Goal: Task Accomplishment & Management: Complete application form

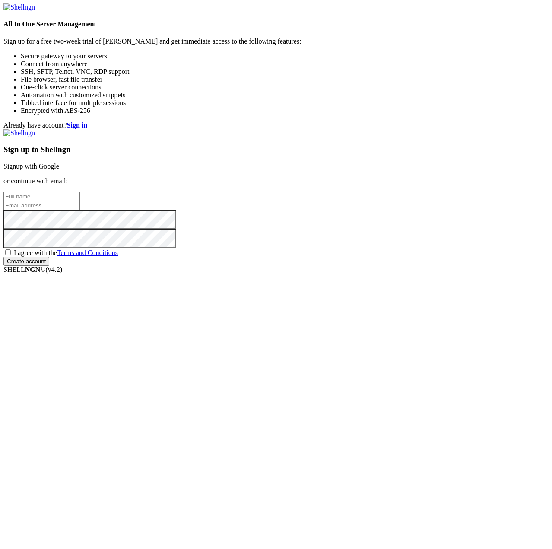
type input "[DOMAIN_NAME]"
click at [80, 201] on input "text" at bounding box center [41, 196] width 77 height 9
paste input "[EMAIL_ADDRESS][DOMAIN_NAME]"
type input "[EMAIL_ADDRESS][DOMAIN_NAME]"
type input "adfasdf"
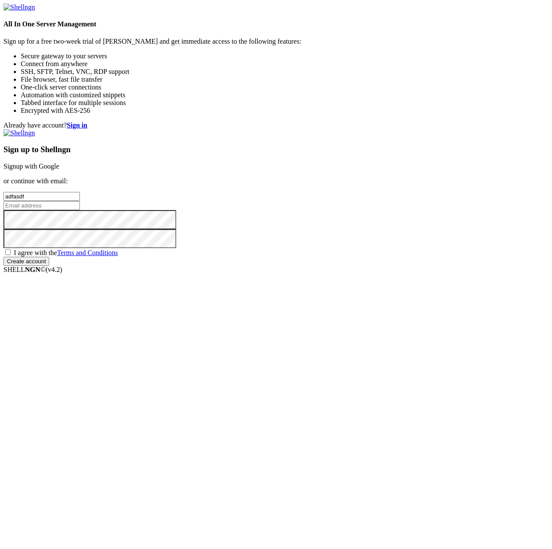
drag, startPoint x: 333, startPoint y: 277, endPoint x: 329, endPoint y: 285, distance: 9.5
click at [80, 210] on input "email" at bounding box center [41, 205] width 77 height 9
paste input "[EMAIL_ADDRESS][DOMAIN_NAME]"
type input "[EMAIL_ADDRESS][DOMAIN_NAME]"
drag, startPoint x: 285, startPoint y: 344, endPoint x: 288, endPoint y: 339, distance: 6.2
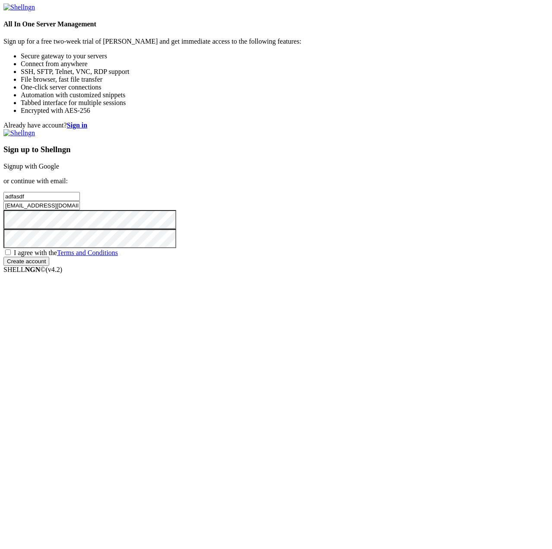
click at [285, 257] on div "I agree with the Terms and Conditions" at bounding box center [275, 252] width 545 height 9
click at [118, 256] on span "I agree with the Terms and Conditions" at bounding box center [66, 252] width 104 height 7
click at [11, 255] on input "I agree with the Terms and Conditions" at bounding box center [8, 252] width 6 height 6
checkbox input "true"
click at [49, 266] on input "Create account" at bounding box center [26, 261] width 46 height 9
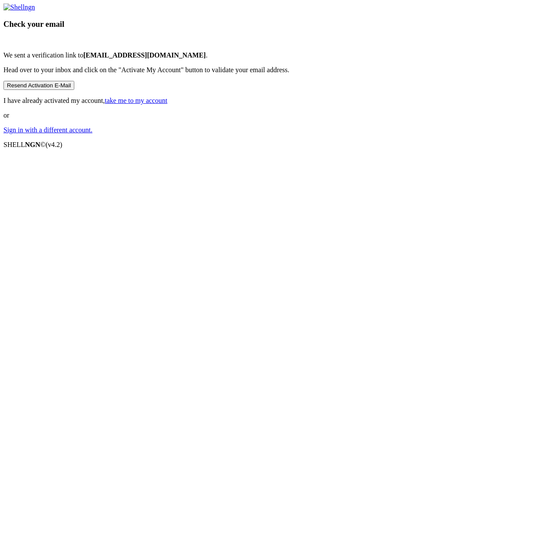
click at [74, 90] on button "Resend Activation E-Mail" at bounding box center [38, 85] width 71 height 9
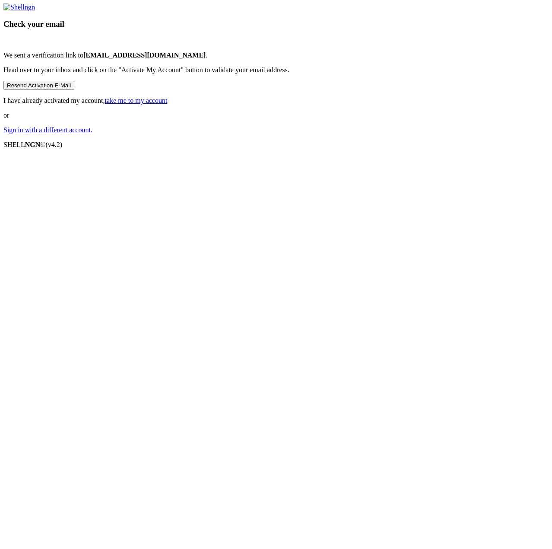
click at [74, 90] on button "Resend Activation E-Mail" at bounding box center [38, 85] width 71 height 9
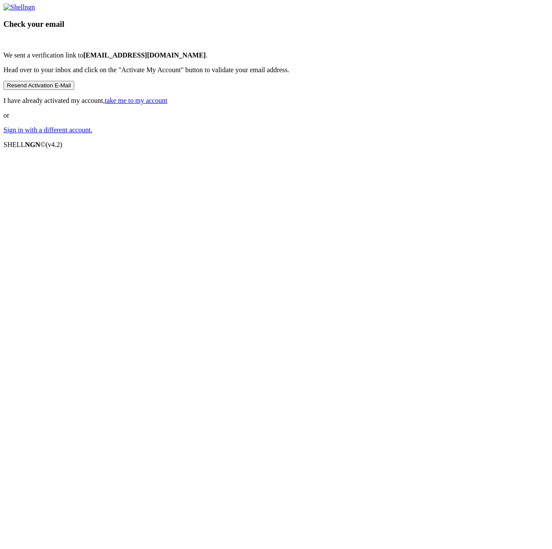
drag, startPoint x: 303, startPoint y: 336, endPoint x: 302, endPoint y: 340, distance: 4.4
click at [303, 134] on div "Check your email We sent a verification link to [EMAIL_ADDRESS][DOMAIN_NAME] . …" at bounding box center [275, 68] width 545 height 131
drag, startPoint x: 302, startPoint y: 340, endPoint x: 7, endPoint y: 274, distance: 302.2
click at [72, 134] on div "Check your email We sent a verification link to [EMAIL_ADDRESS][DOMAIN_NAME] . …" at bounding box center [275, 68] width 545 height 131
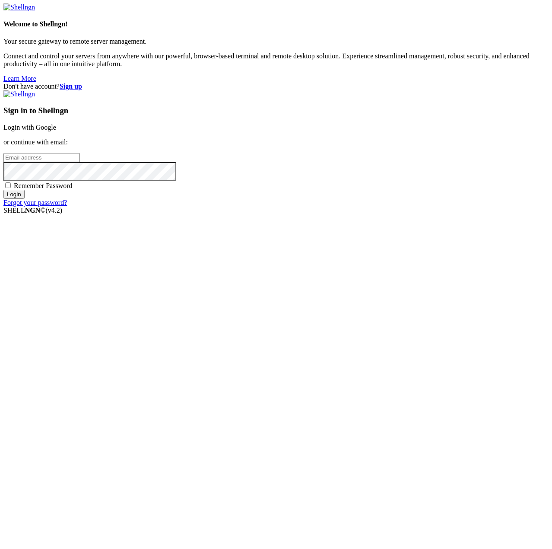
click at [80, 162] on input "email" at bounding box center [41, 157] width 77 height 9
drag, startPoint x: 380, startPoint y: 268, endPoint x: 376, endPoint y: 272, distance: 5.5
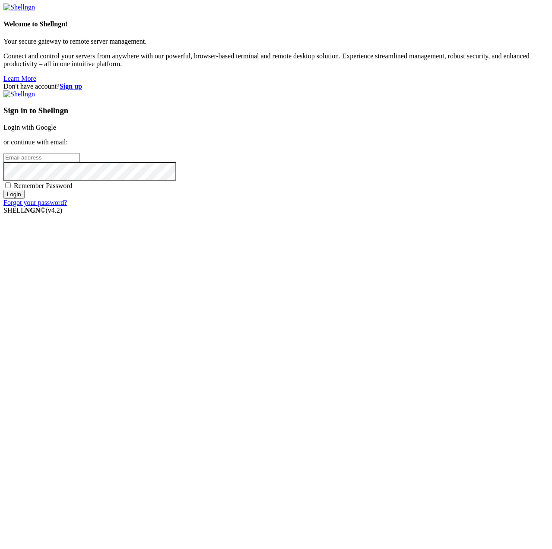
click at [80, 162] on input "email" at bounding box center [41, 157] width 77 height 9
paste input "[EMAIL_ADDRESS][DOMAIN_NAME]"
type input "[EMAIL_ADDRESS][DOMAIN_NAME]"
click at [25, 199] on input "Login" at bounding box center [13, 194] width 21 height 9
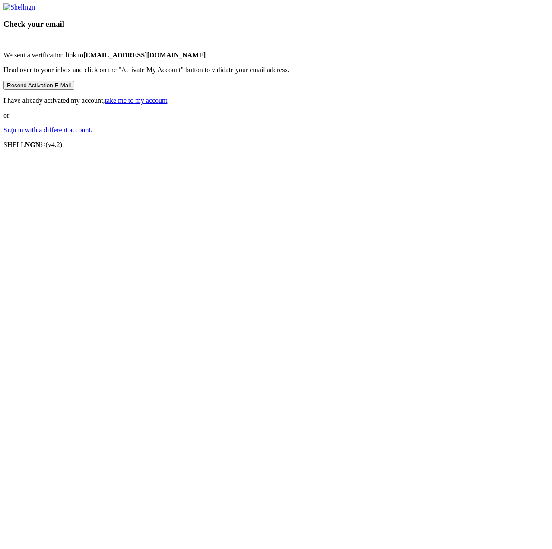
click at [74, 90] on button "Resend Activation E-Mail" at bounding box center [38, 85] width 71 height 9
